Goal: Task Accomplishment & Management: Use online tool/utility

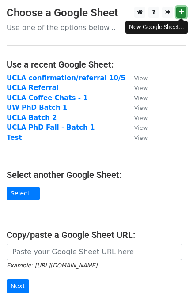
click at [178, 15] on link at bounding box center [181, 12] width 10 height 11
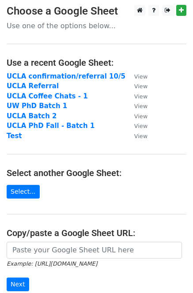
scroll to position [118, 0]
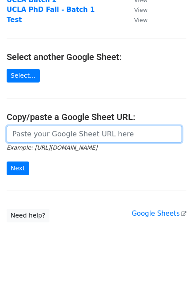
click at [43, 136] on input "url" at bounding box center [94, 134] width 175 height 17
paste input "https://docs.google.com/spreadsheets/d/1ZqCQ30Ld0TFN-UN1YbFhRpWl9oi_PL1SNxNjfhe…"
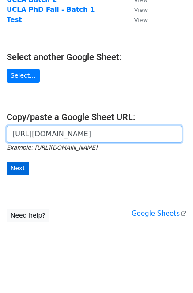
type input "https://docs.google.com/spreadsheets/d/1ZqCQ30Ld0TFN-UN1YbFhRpWl9oi_PL1SNxNjfhe…"
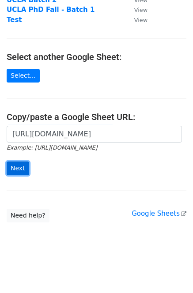
click at [18, 168] on input "Next" at bounding box center [18, 169] width 23 height 14
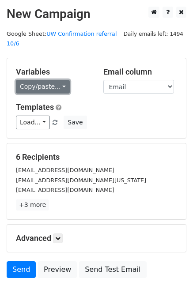
click at [35, 80] on link "Copy/paste..." at bounding box center [43, 87] width 54 height 14
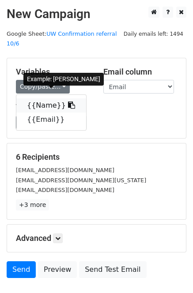
click at [39, 98] on link "{{Name}}" at bounding box center [51, 105] width 70 height 14
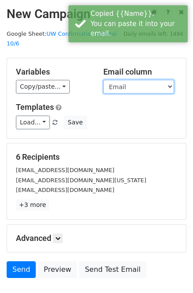
click at [146, 80] on select "Name Email" at bounding box center [138, 87] width 71 height 14
click at [103, 80] on select "Name Email" at bounding box center [138, 87] width 71 height 14
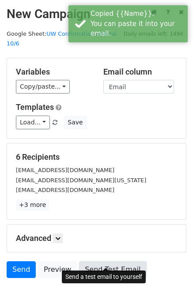
click at [107, 261] on link "Send Test Email" at bounding box center [112, 269] width 67 height 17
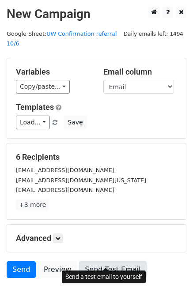
click at [107, 261] on link "Send Test Email" at bounding box center [112, 269] width 67 height 17
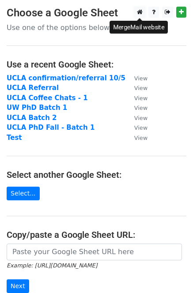
click at [139, 12] on icon at bounding box center [140, 12] width 6 height 6
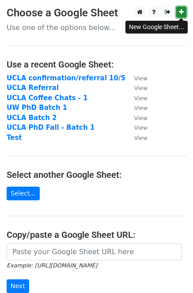
click at [179, 12] on icon at bounding box center [181, 12] width 5 height 6
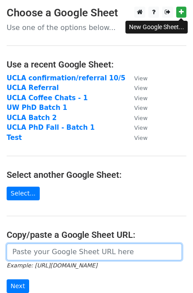
click at [45, 255] on input "url" at bounding box center [94, 252] width 175 height 17
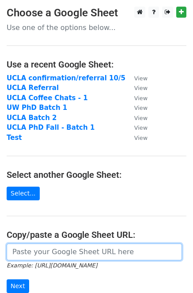
paste input "https://docs.google.com/spreadsheets/d/1JOor_k2AdSdzCzinuiCh5eDnj67Hwtgnd7uXPFf…"
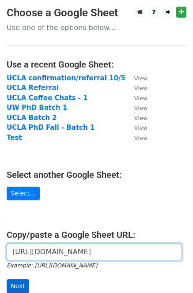
type input "https://docs.google.com/spreadsheets/d/1JOor_k2AdSdzCzinuiCh5eDnj67Hwtgnd7uXPFf…"
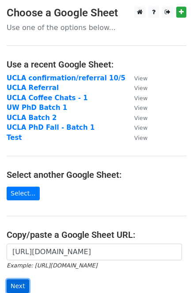
click at [20, 287] on input "Next" at bounding box center [18, 286] width 23 height 14
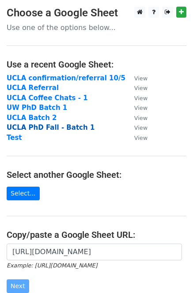
scroll to position [118, 0]
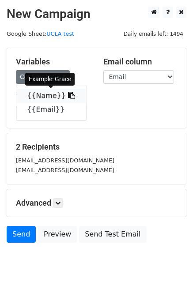
click at [40, 100] on link "{{Name}}" at bounding box center [51, 96] width 70 height 14
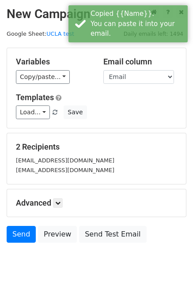
drag, startPoint x: 138, startPoint y: 66, endPoint x: 128, endPoint y: 75, distance: 13.8
click at [138, 66] on div "Email column Name Email" at bounding box center [140, 70] width 87 height 27
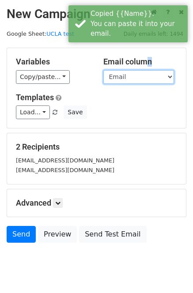
click at [128, 75] on select "Name Email" at bounding box center [138, 77] width 71 height 14
click at [103, 70] on select "Name Email" at bounding box center [138, 77] width 71 height 14
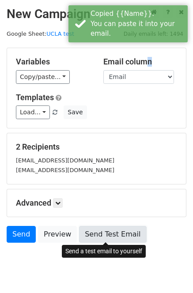
click at [102, 232] on link "Send Test Email" at bounding box center [112, 234] width 67 height 17
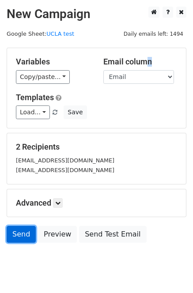
click at [21, 238] on link "Send" at bounding box center [21, 234] width 29 height 17
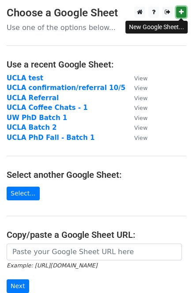
click at [183, 11] on icon at bounding box center [181, 12] width 5 height 6
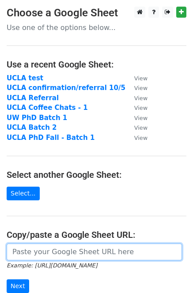
click at [47, 253] on input "url" at bounding box center [94, 252] width 175 height 17
paste input "https://docs.google.com/spreadsheets/d/1JK_QAhiQJ-GY1oTbHSQnUB9gB3u12FGWQDvTW7b…"
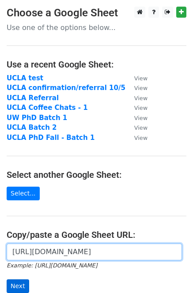
type input "https://docs.google.com/spreadsheets/d/1JK_QAhiQJ-GY1oTbHSQnUB9gB3u12FGWQDvTW7b…"
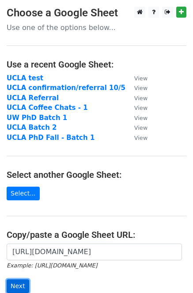
click at [20, 282] on input "Next" at bounding box center [18, 286] width 23 height 14
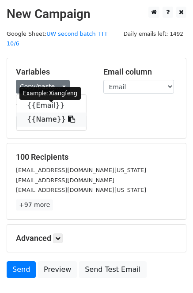
click at [45, 113] on link "{{Name}}" at bounding box center [51, 120] width 70 height 14
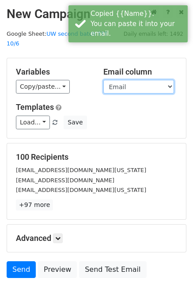
click at [123, 80] on select "Email Name" at bounding box center [138, 87] width 71 height 14
click at [103, 80] on select "Email Name" at bounding box center [138, 87] width 71 height 14
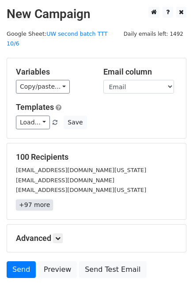
click at [38, 200] on link "+97 more" at bounding box center [34, 205] width 37 height 11
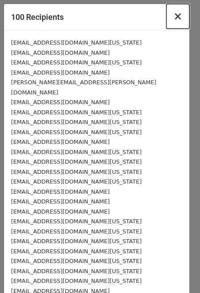
click at [173, 19] on span "×" at bounding box center [177, 16] width 9 height 12
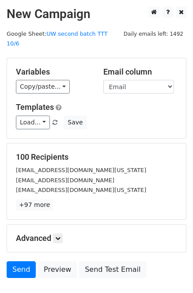
click at [49, 118] on span "Load... Webinar Invitation Order Confirmation Trial Expiration Warning Newslett…" at bounding box center [37, 122] width 43 height 8
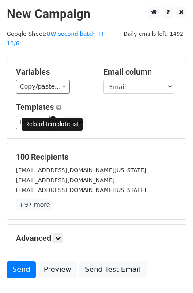
click at [53, 120] on span at bounding box center [55, 123] width 5 height 6
click at [54, 120] on span at bounding box center [55, 123] width 5 height 6
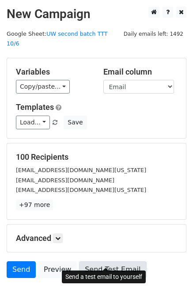
click at [102, 262] on link "Send Test Email" at bounding box center [112, 269] width 67 height 17
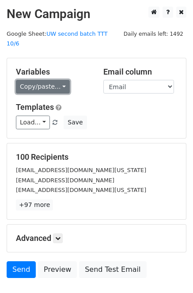
click at [38, 80] on link "Copy/paste..." at bounding box center [43, 87] width 54 height 14
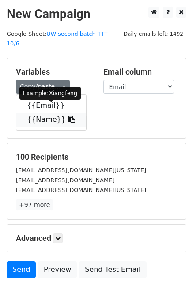
click at [46, 113] on link "{{Name}}" at bounding box center [51, 120] width 70 height 14
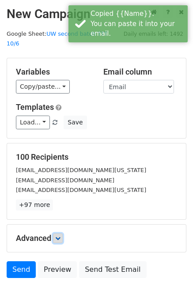
click at [60, 234] on link at bounding box center [58, 239] width 10 height 10
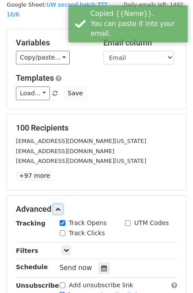
scroll to position [48, 0]
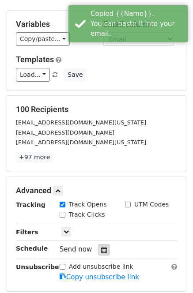
click at [103, 247] on icon at bounding box center [104, 250] width 6 height 6
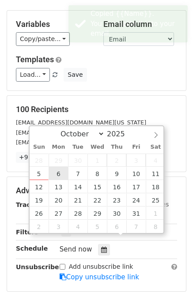
type input "[DATE] 12:00"
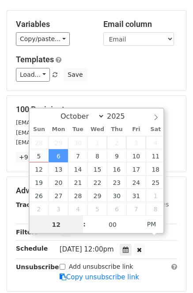
scroll to position [0, 0]
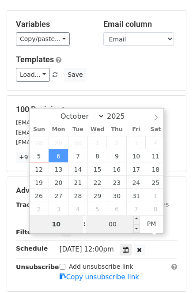
type input "10"
type input "2025-10-06 22:00"
click at [113, 225] on input "00" at bounding box center [113, 224] width 54 height 18
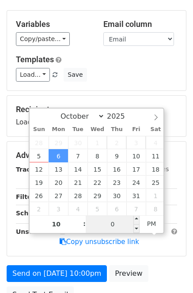
type input "08"
type input "2025-10-06 10:08"
click at [150, 227] on span "PM" at bounding box center [152, 224] width 24 height 18
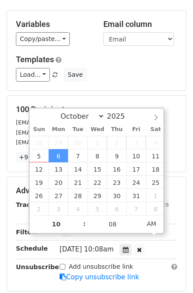
click at [134, 105] on h5 "100 Recipients" at bounding box center [96, 110] width 161 height 10
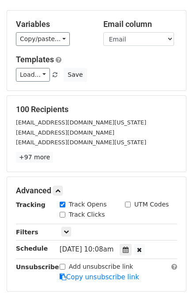
scroll to position [157, 0]
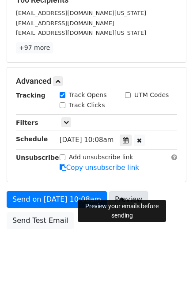
click at [129, 191] on link "Preview" at bounding box center [128, 199] width 39 height 17
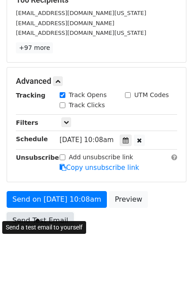
click at [52, 215] on link "Send Test Email" at bounding box center [40, 220] width 67 height 17
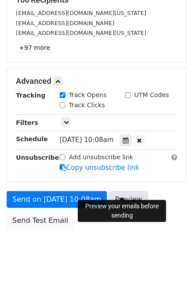
click at [128, 191] on link "Preview" at bounding box center [128, 199] width 39 height 17
click at [133, 191] on link "Preview" at bounding box center [128, 199] width 39 height 17
click at [91, 31] on div "100 Recipients xfzhu@cs.washington.edu hi@priy.al dedongx@cs.washington.edu +97…" at bounding box center [96, 24] width 161 height 58
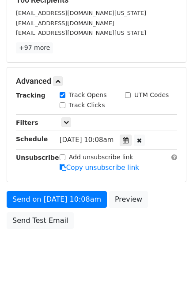
scroll to position [0, 0]
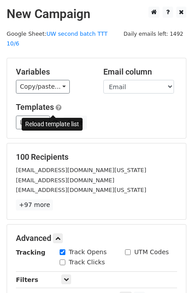
click at [53, 120] on span at bounding box center [55, 123] width 5 height 6
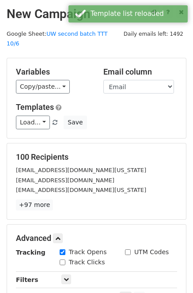
scroll to position [157, 0]
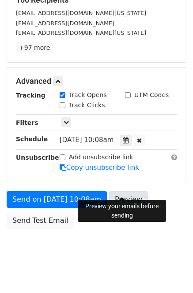
click at [129, 191] on link "Preview" at bounding box center [128, 199] width 39 height 17
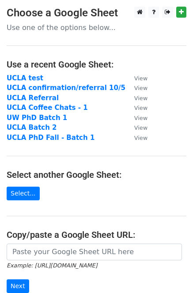
click at [132, 195] on main "Choose a Google Sheet Use one of the options below... Use a recent Google Sheet…" at bounding box center [96, 174] width 193 height 334
click at [25, 189] on link "Select..." at bounding box center [23, 194] width 33 height 14
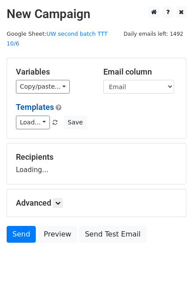
scroll to position [15, 0]
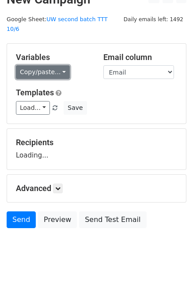
click at [22, 65] on link "Copy/paste..." at bounding box center [43, 72] width 54 height 14
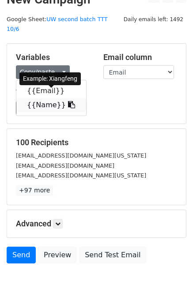
click at [40, 98] on link "{{Name}}" at bounding box center [51, 105] width 70 height 14
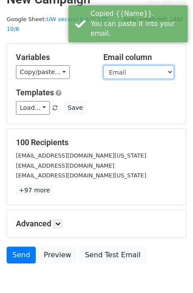
click at [128, 65] on select "Email Name" at bounding box center [138, 72] width 71 height 14
click at [103, 65] on select "Email Name" at bounding box center [138, 72] width 71 height 14
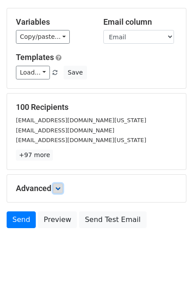
click at [63, 184] on link at bounding box center [58, 189] width 10 height 10
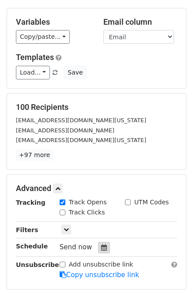
click at [101, 245] on icon at bounding box center [104, 248] width 6 height 6
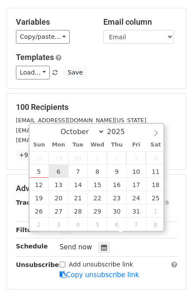
type input "2025-10-06 12:00"
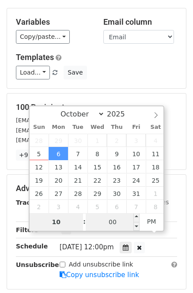
type input "10"
type input "2025-10-06 22:00"
click at [110, 217] on input "00" at bounding box center [113, 222] width 54 height 18
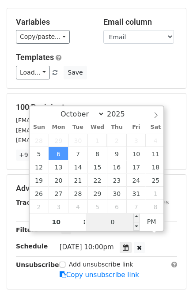
type input "08"
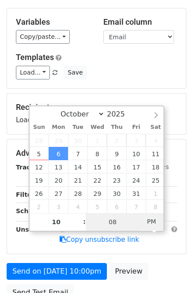
type input "2025-10-06 10:08"
click at [147, 221] on span "PM" at bounding box center [152, 222] width 24 height 18
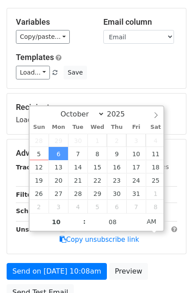
click at [124, 94] on div "Recipients Loading..." at bounding box center [96, 114] width 179 height 41
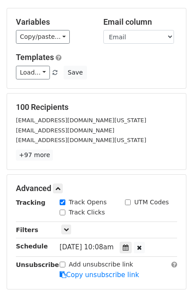
scroll to position [157, 0]
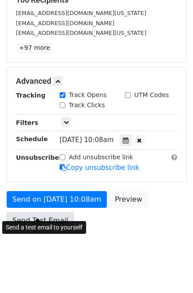
click at [59, 214] on link "Send Test Email" at bounding box center [40, 220] width 67 height 17
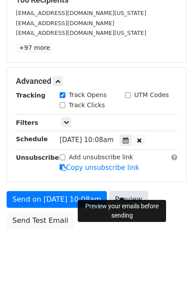
click at [130, 193] on link "Preview" at bounding box center [128, 199] width 39 height 17
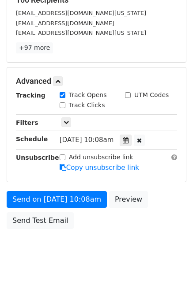
scroll to position [0, 0]
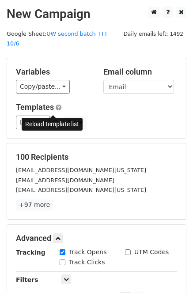
click at [53, 120] on span at bounding box center [55, 123] width 5 height 6
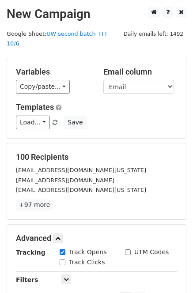
scroll to position [157, 0]
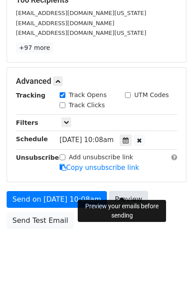
click at [130, 191] on link "Preview" at bounding box center [128, 199] width 39 height 17
click at [128, 191] on link "Preview" at bounding box center [128, 199] width 39 height 17
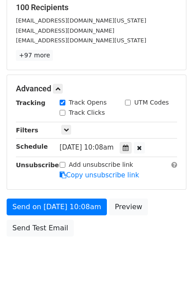
scroll to position [148, 0]
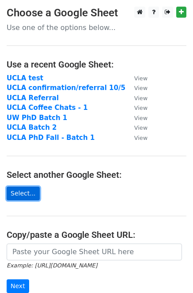
click at [29, 198] on link "Select..." at bounding box center [23, 194] width 33 height 14
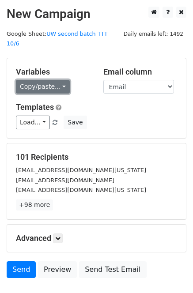
click at [42, 81] on link "Copy/paste..." at bounding box center [43, 87] width 54 height 14
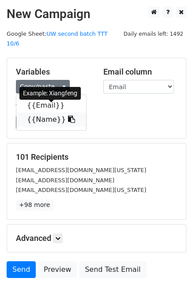
click at [44, 113] on link "{{Name}}" at bounding box center [51, 120] width 70 height 14
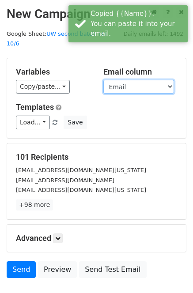
click at [126, 80] on select "Email Name" at bounding box center [138, 87] width 71 height 14
click at [103, 80] on select "Email Name" at bounding box center [138, 87] width 71 height 14
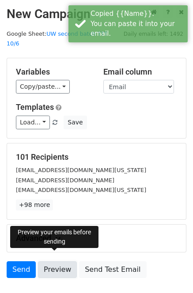
click at [48, 261] on link "Preview" at bounding box center [57, 269] width 39 height 17
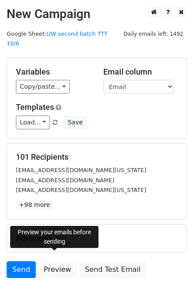
click at [61, 226] on div "Preview your emails before sending" at bounding box center [54, 237] width 88 height 22
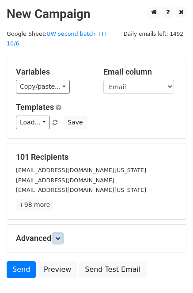
click at [60, 236] on icon at bounding box center [57, 238] width 5 height 5
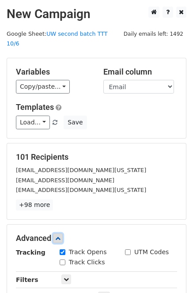
scroll to position [69, 0]
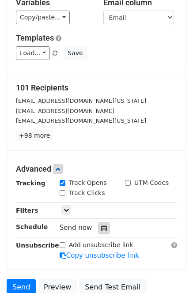
click at [101, 225] on icon at bounding box center [104, 228] width 6 height 6
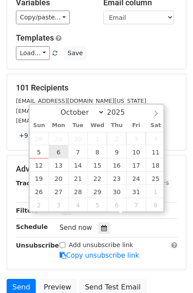
type input "2025-10-06 12:00"
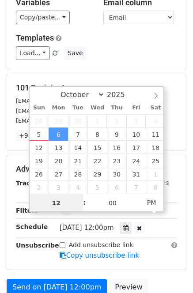
scroll to position [0, 0]
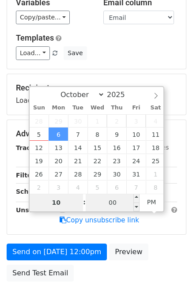
type input "10"
type input "2025-10-06 22:00"
click at [129, 204] on input "00" at bounding box center [113, 203] width 54 height 18
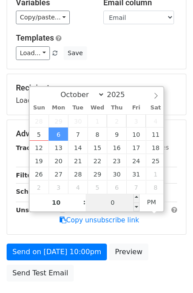
type input "08"
type input "2025-10-06 10:08"
click at [144, 206] on span "PM" at bounding box center [152, 202] width 24 height 18
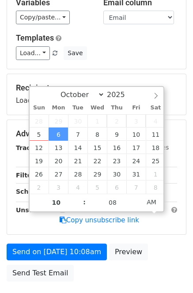
click at [85, 74] on div "Recipients Loading..." at bounding box center [96, 94] width 179 height 41
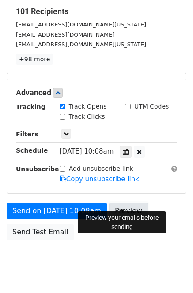
scroll to position [157, 0]
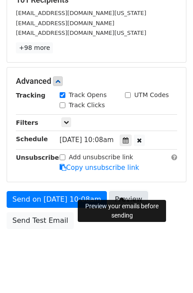
click at [128, 191] on link "Preview" at bounding box center [128, 199] width 39 height 17
click at [132, 191] on link "Preview" at bounding box center [128, 199] width 39 height 17
click at [58, 245] on body "New Campaign Daily emails left: 1492 Google Sheet: UW second batch TTT 10/6 Var…" at bounding box center [96, 58] width 193 height 419
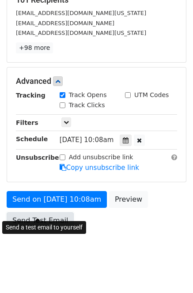
click at [61, 212] on link "Send Test Email" at bounding box center [40, 220] width 67 height 17
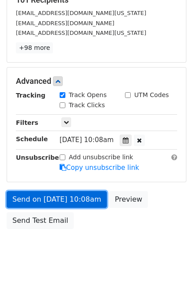
click at [35, 191] on link "Send on Oct 6 at 10:08am" at bounding box center [57, 199] width 100 height 17
